Goal: Task Accomplishment & Management: Manage account settings

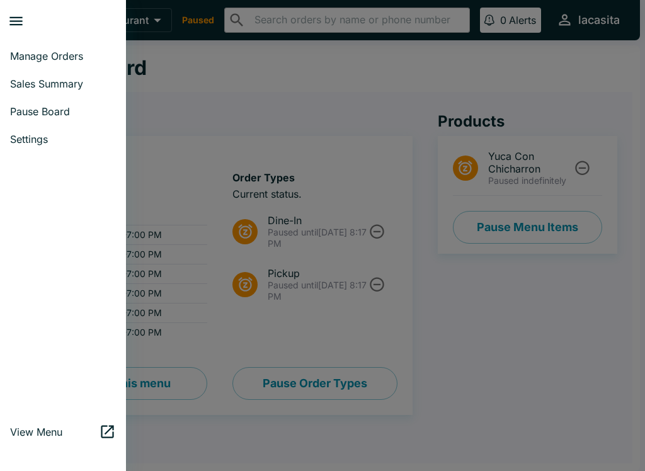
click at [39, 57] on span "Manage Orders" at bounding box center [63, 56] width 106 height 13
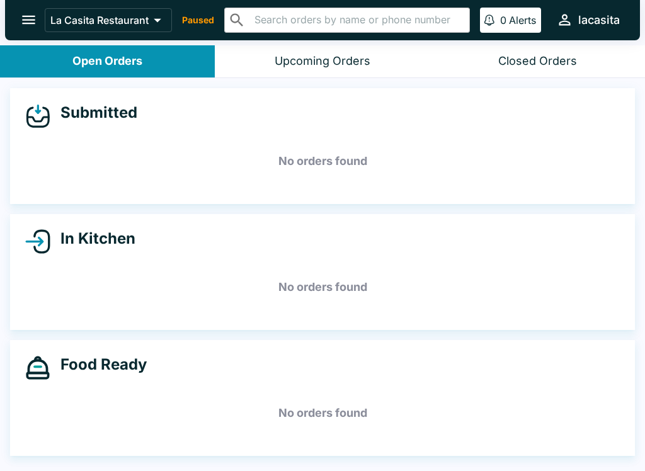
click at [209, 24] on p "Paused" at bounding box center [198, 20] width 32 height 13
click at [206, 26] on p "Paused" at bounding box center [198, 20] width 32 height 13
click at [187, 23] on p "Paused" at bounding box center [198, 20] width 32 height 13
click at [21, 21] on icon "open drawer" at bounding box center [28, 19] width 17 height 17
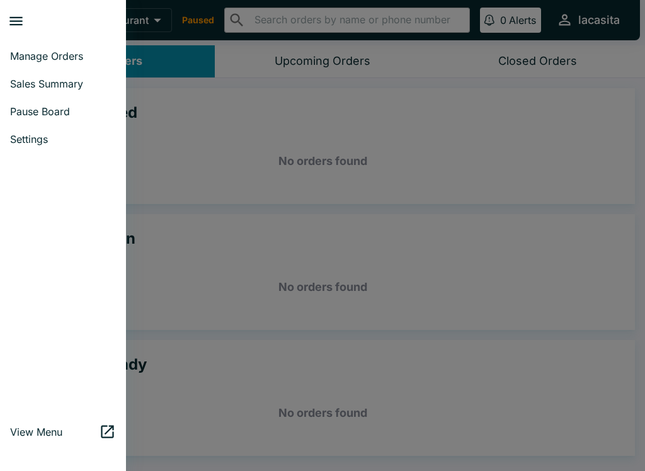
click at [67, 114] on span "Pause Board" at bounding box center [63, 111] width 106 height 13
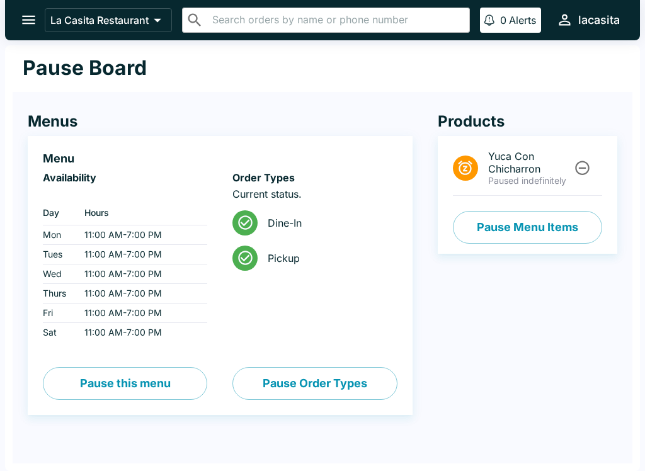
click at [33, 12] on icon "open drawer" at bounding box center [28, 19] width 17 height 17
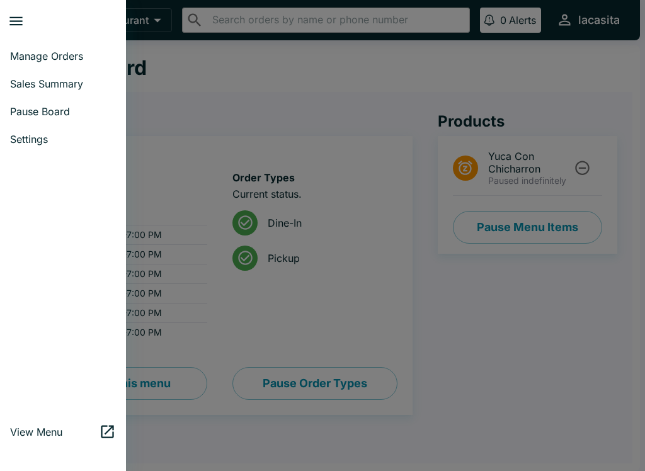
click at [66, 54] on span "Manage Orders" at bounding box center [63, 56] width 106 height 13
